Goal: Find specific page/section: Find specific page/section

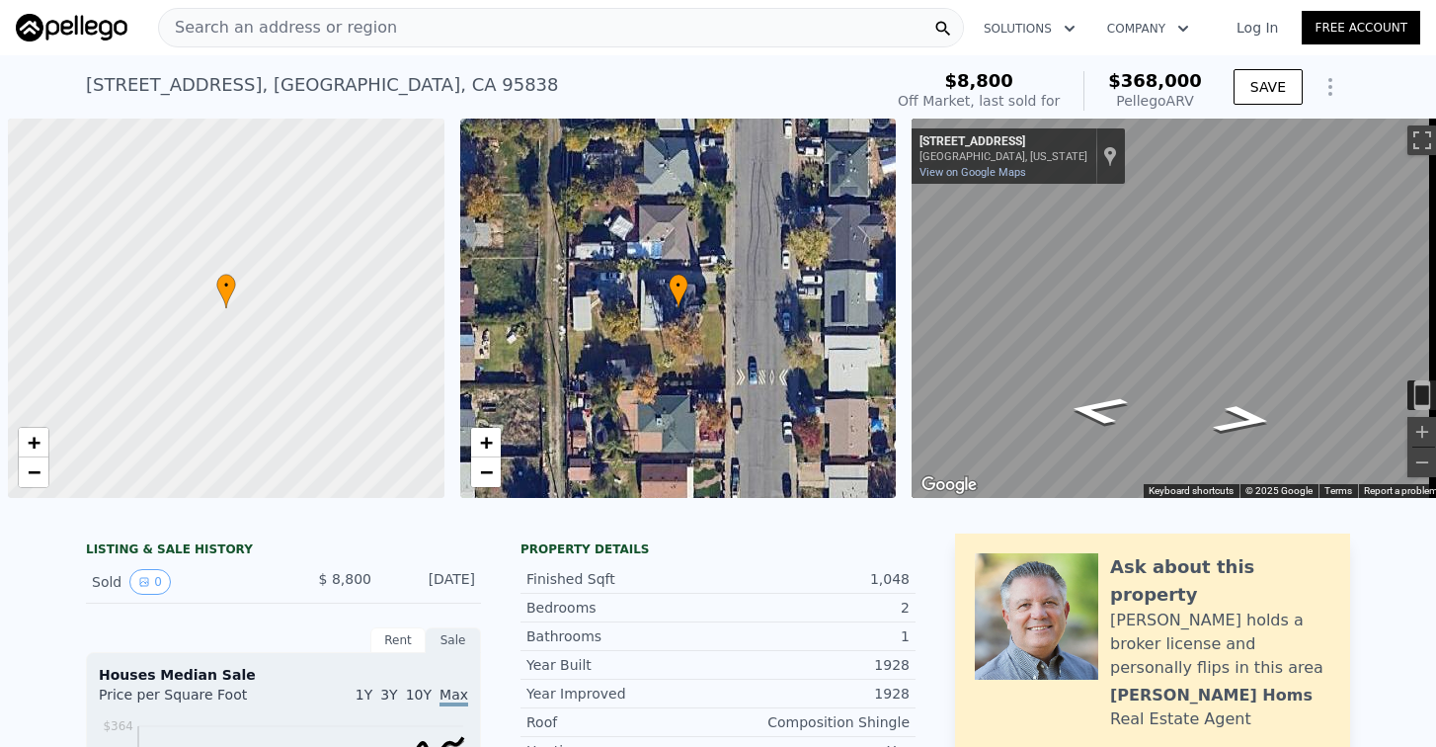
scroll to position [0, 8]
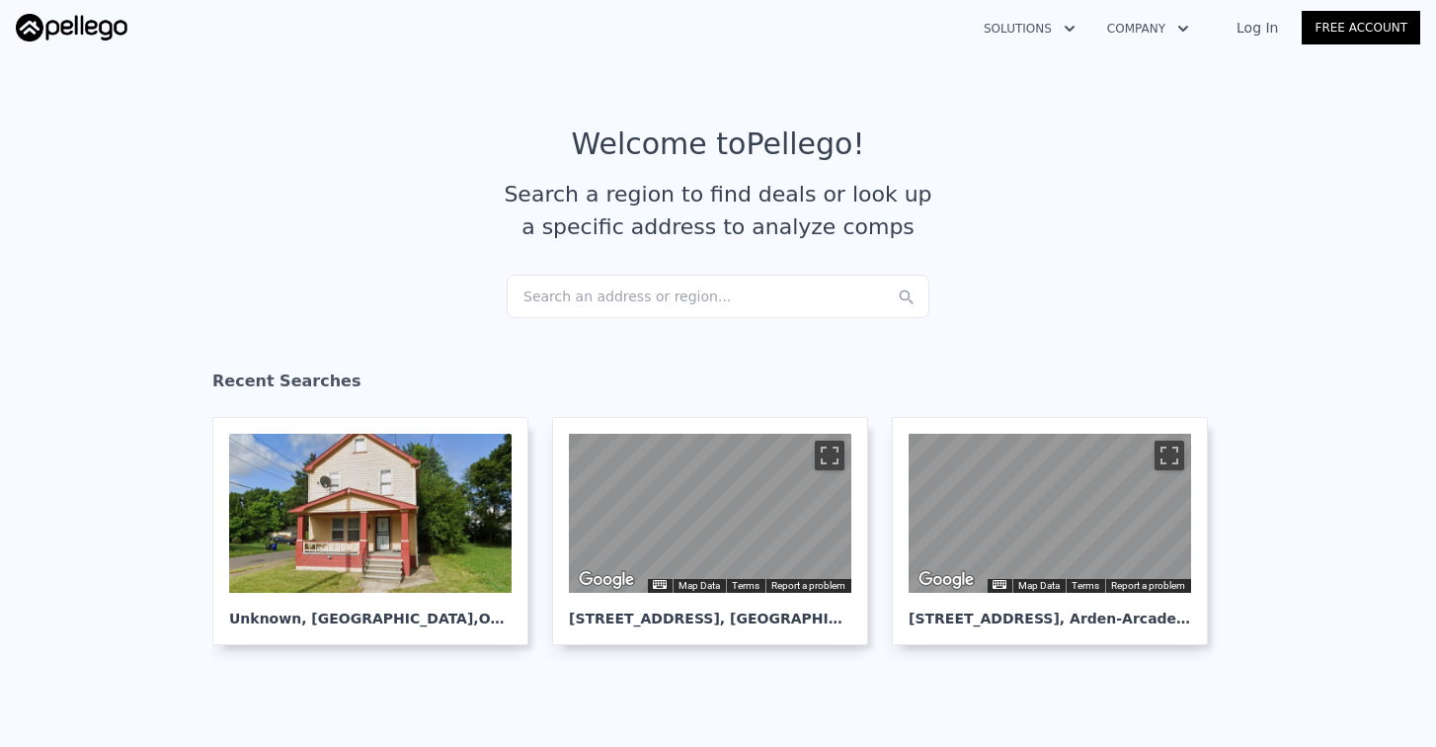
click at [525, 287] on div "Search an address or region..." at bounding box center [718, 296] width 423 height 43
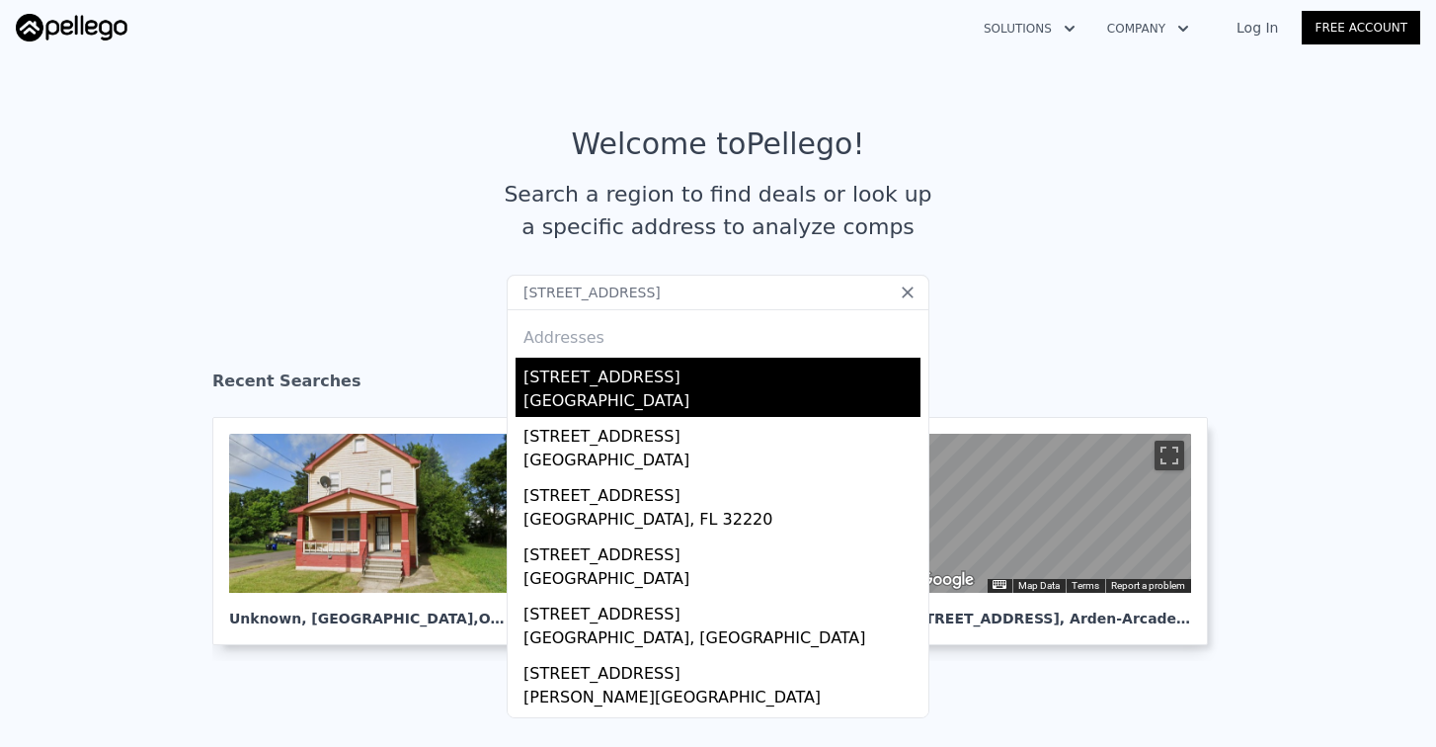
type input "12001 Dove Ave"
click at [595, 383] on div "12001 Dove Ave" at bounding box center [722, 374] width 397 height 32
